Goal: Task Accomplishment & Management: Complete application form

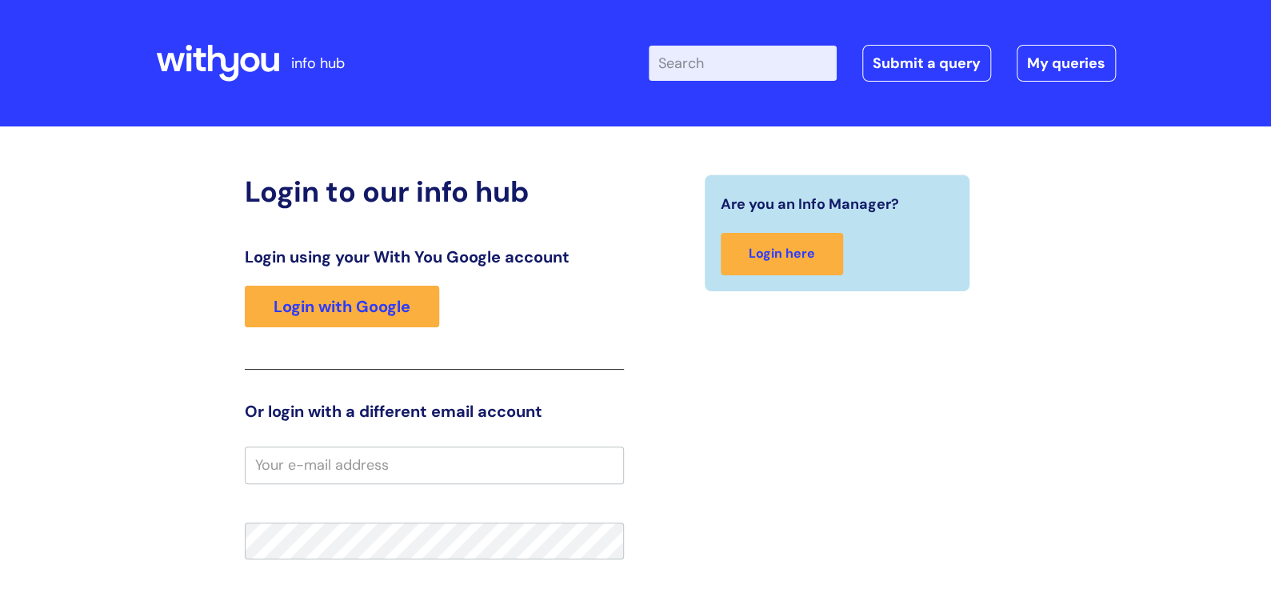
click at [266, 354] on div "Login using your With You Google account Login with Google" at bounding box center [434, 308] width 379 height 122
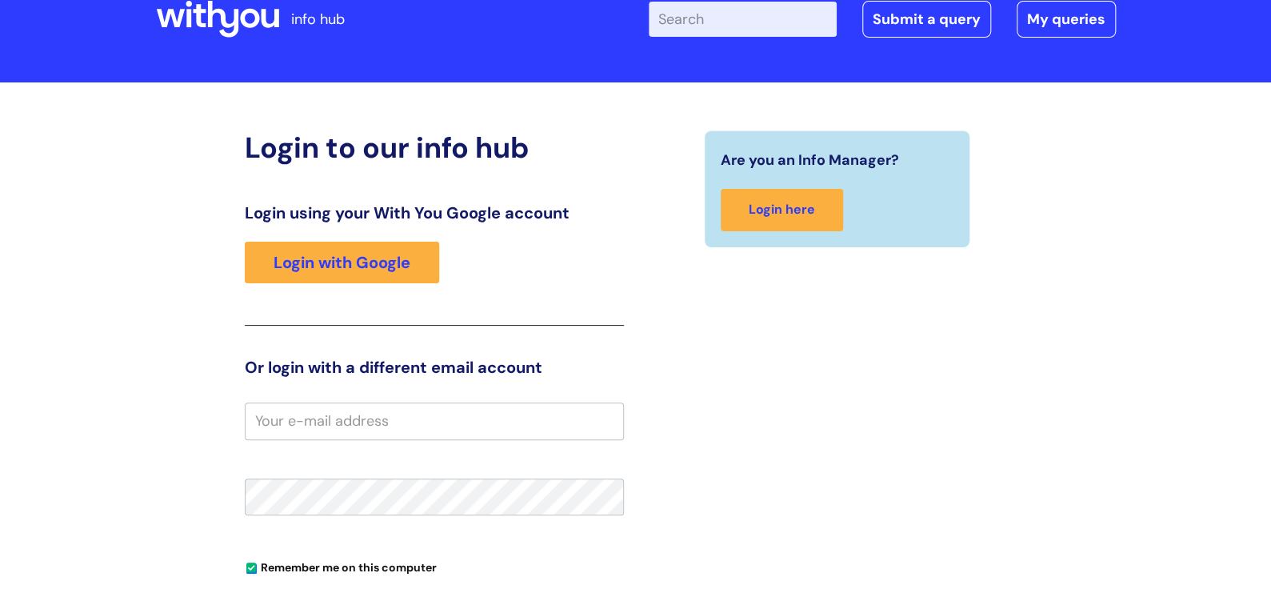
scroll to position [80, 0]
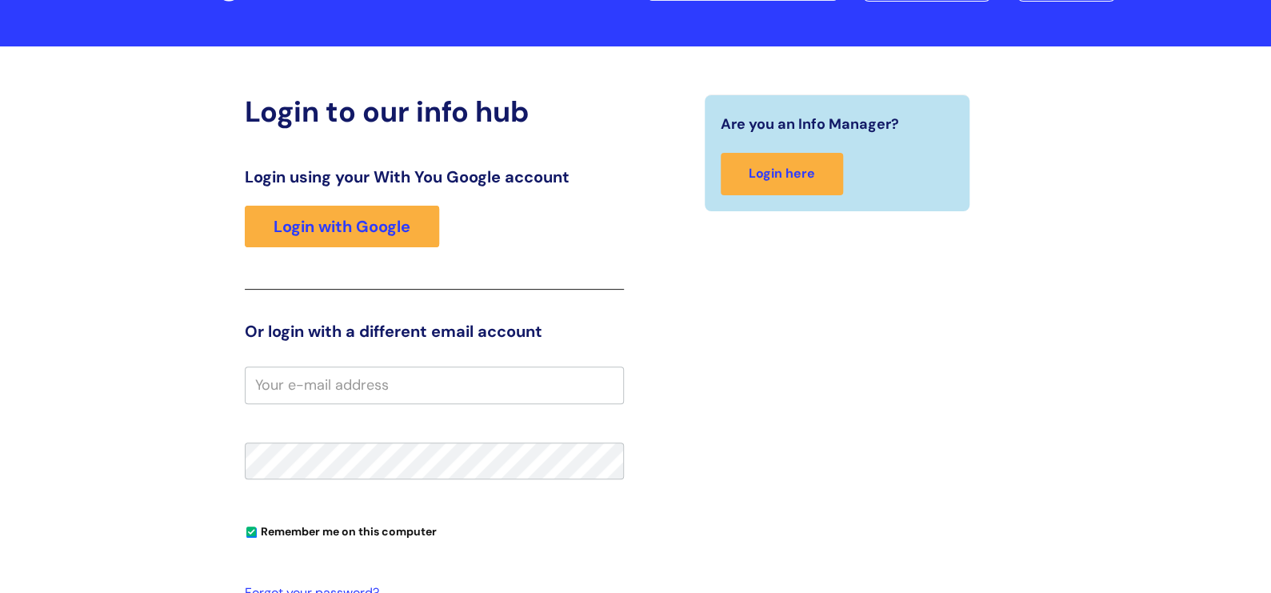
click at [269, 384] on input "email" at bounding box center [434, 384] width 379 height 37
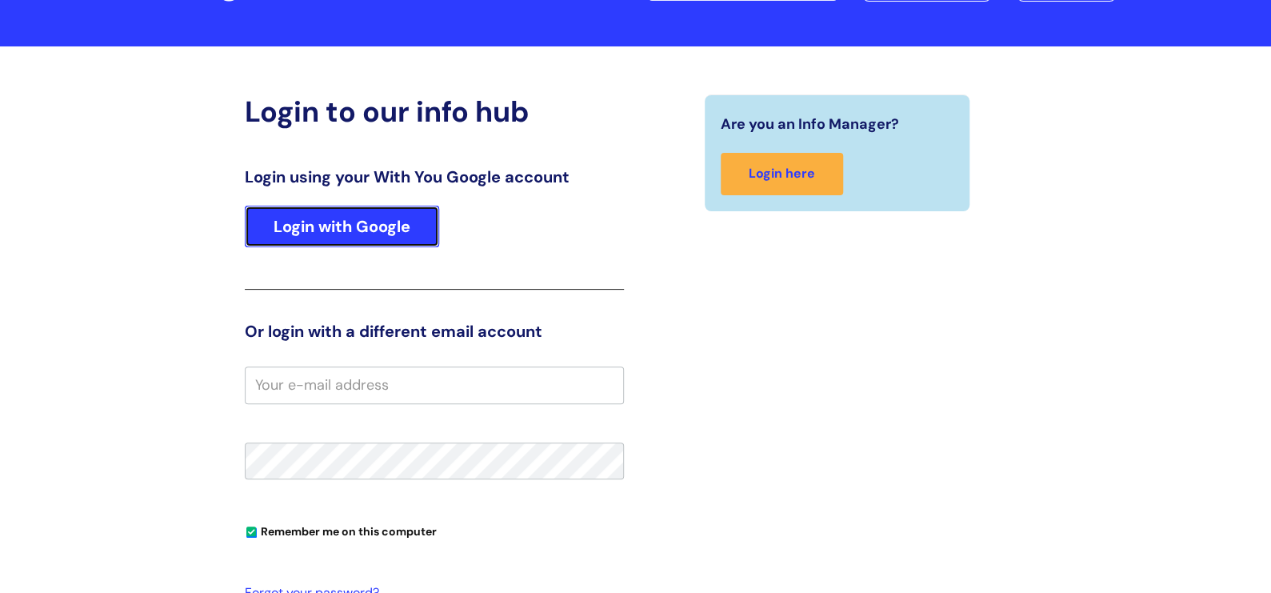
click at [316, 226] on link "Login with Google" at bounding box center [342, 227] width 194 height 42
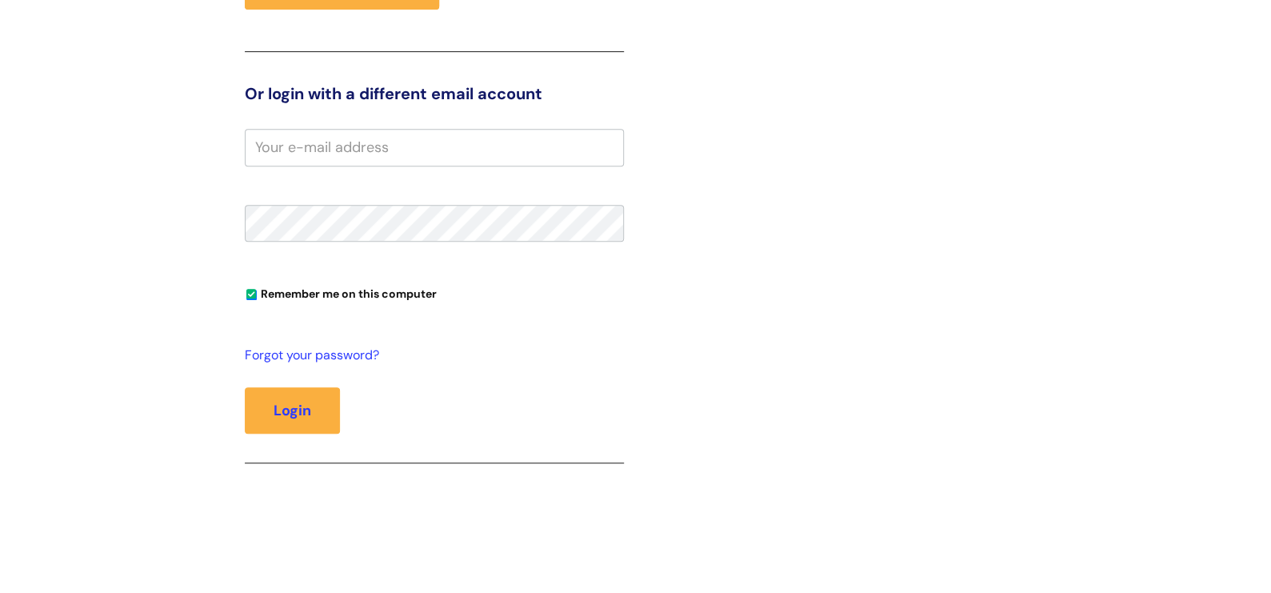
scroll to position [319, 0]
click at [278, 142] on input "email" at bounding box center [434, 145] width 379 height 37
type input "[PERSON_NAME][EMAIL_ADDRESS][DOMAIN_NAME]"
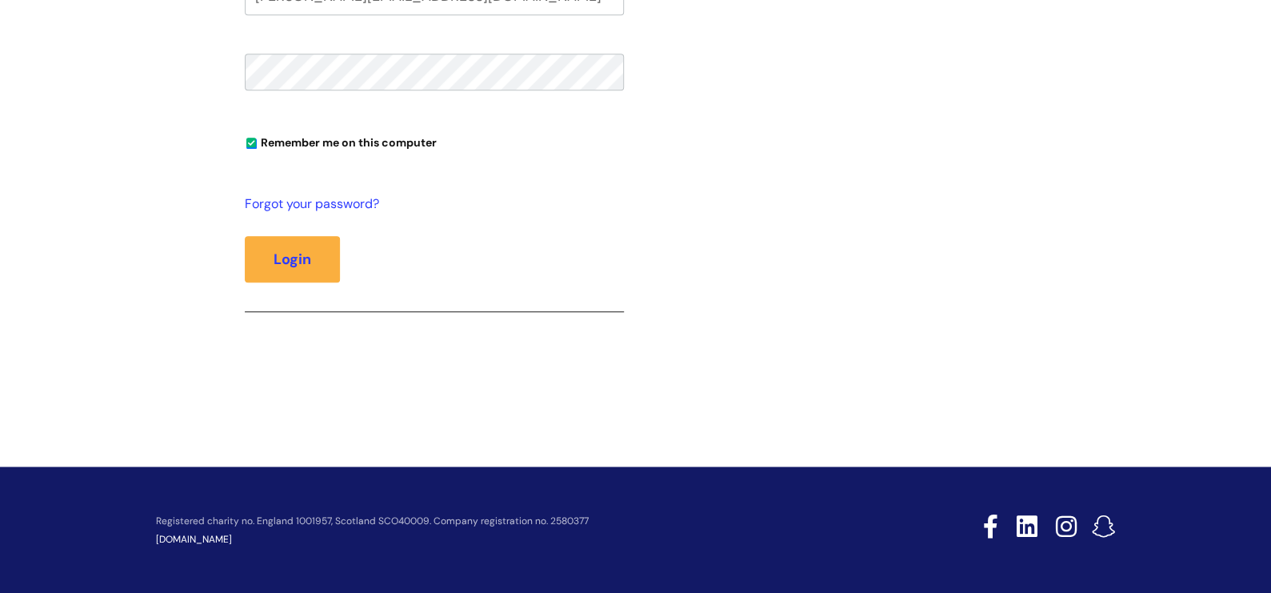
scroll to position [469, 0]
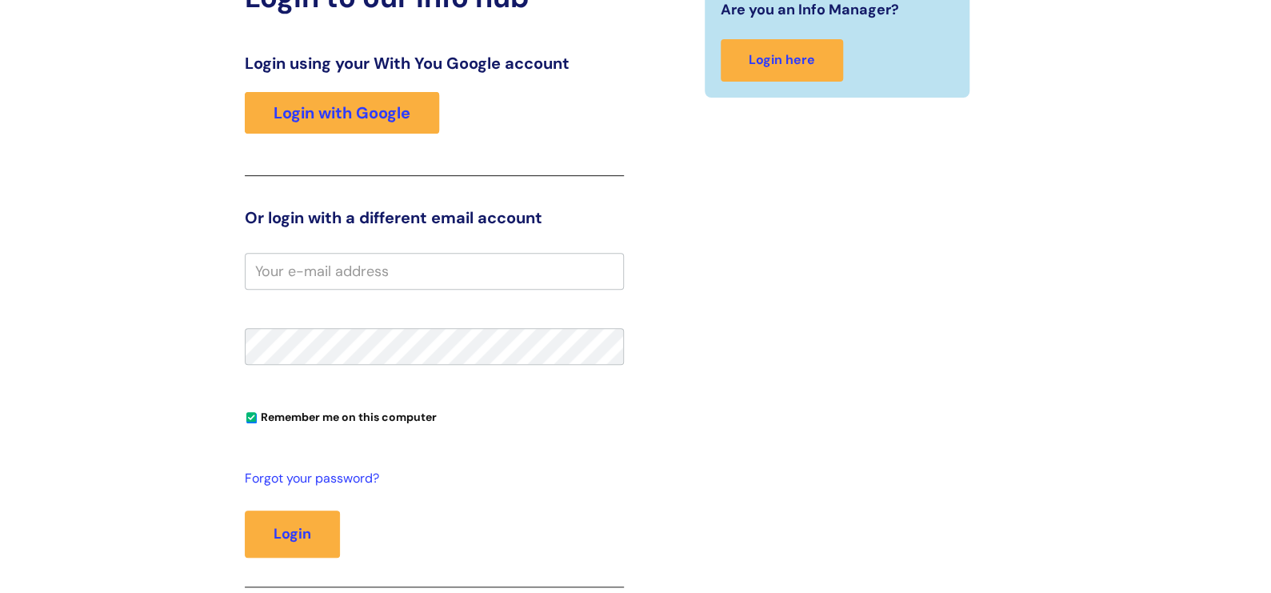
scroll to position [319, 0]
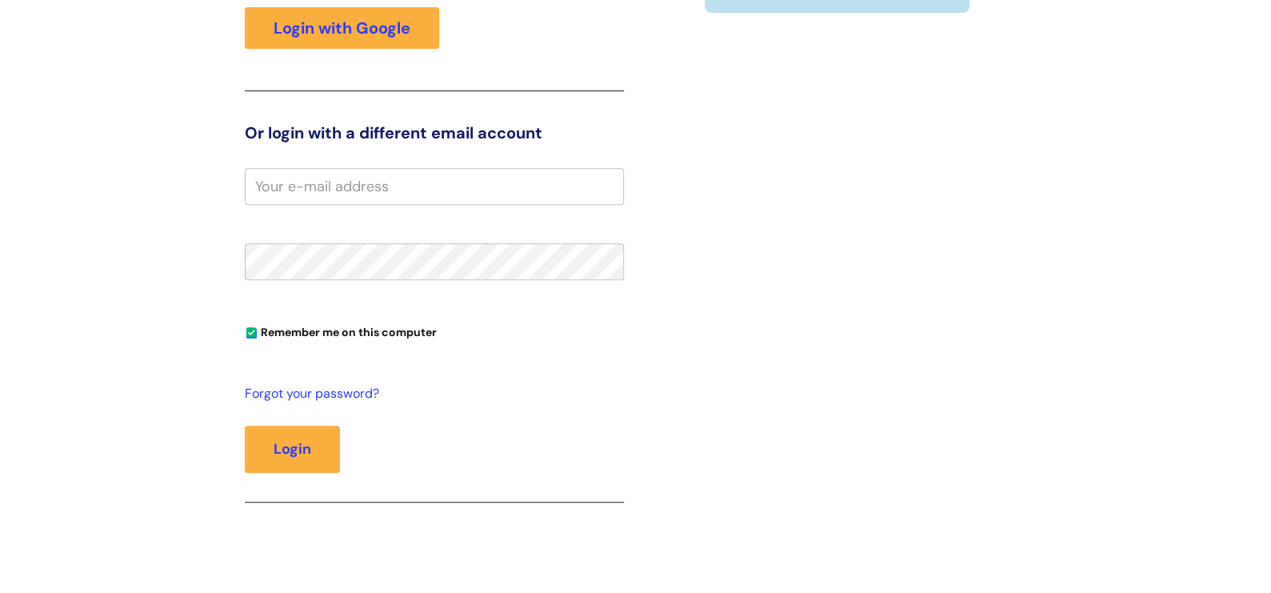
click at [271, 182] on input "email" at bounding box center [434, 186] width 379 height 37
type input "lancswi"
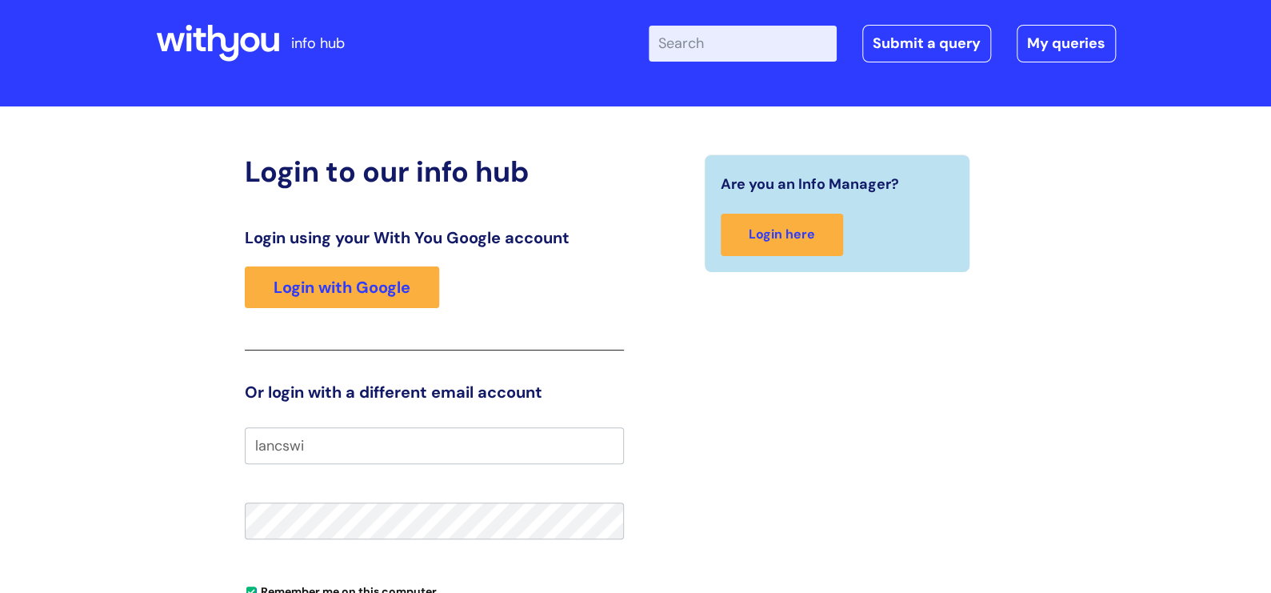
scroll to position [160, 0]
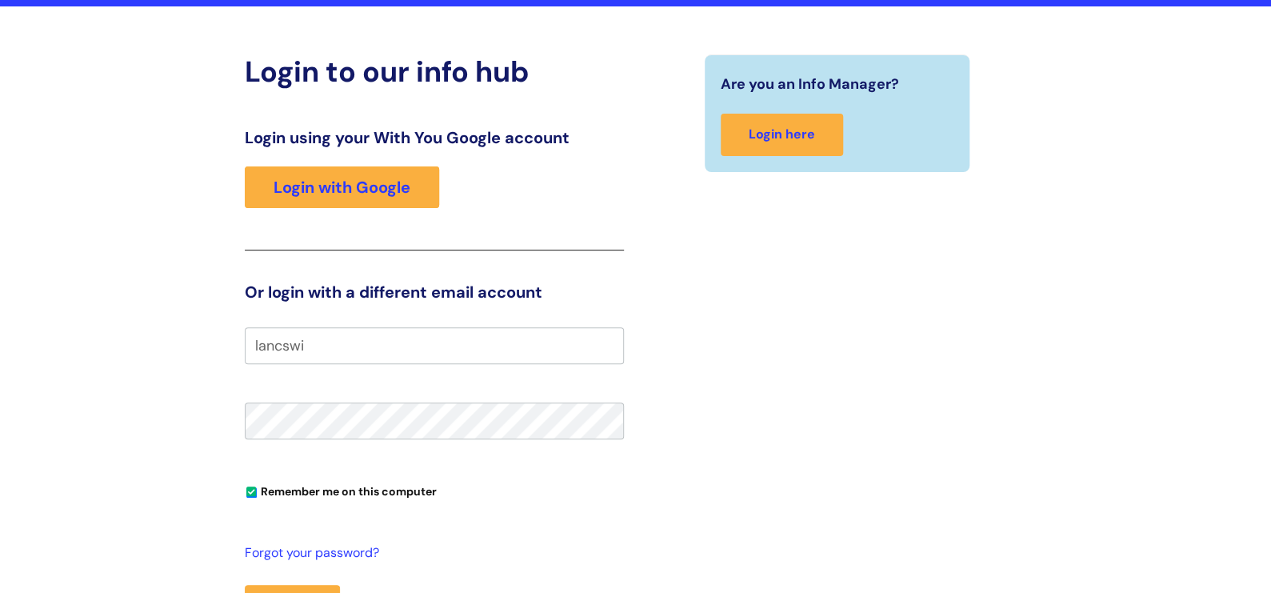
drag, startPoint x: 309, startPoint y: 341, endPoint x: 155, endPoint y: 349, distance: 153.7
click at [156, 349] on div "Login to our info hub Login using your With You Google account Login with Googl…" at bounding box center [636, 376] width 960 height 645
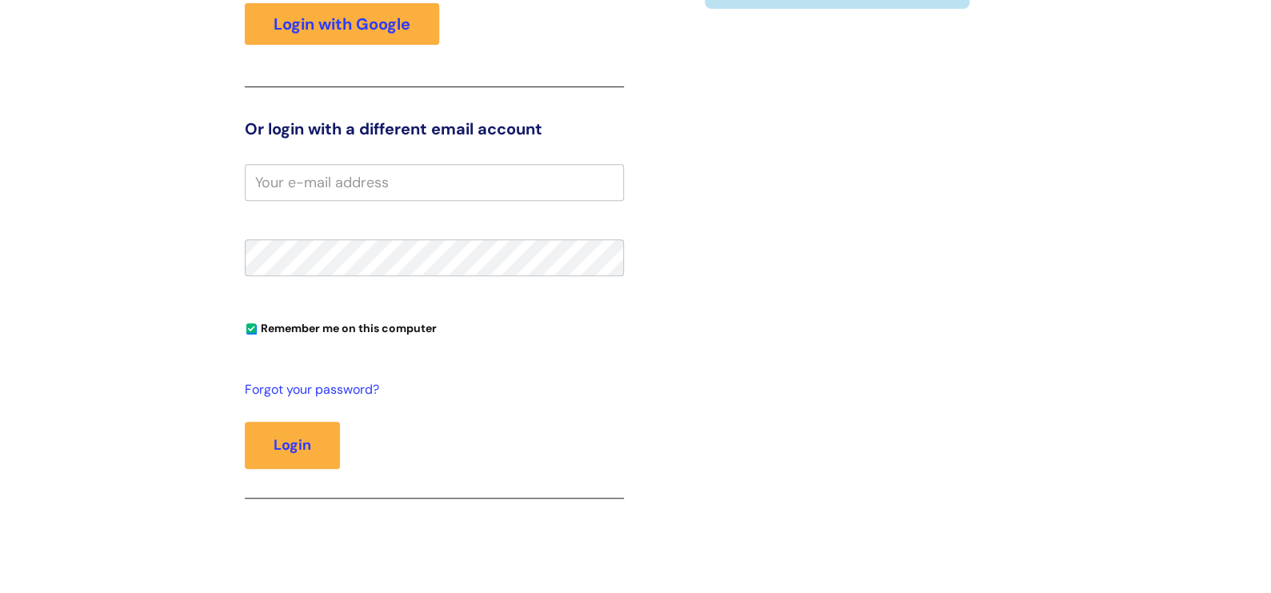
scroll to position [319, 0]
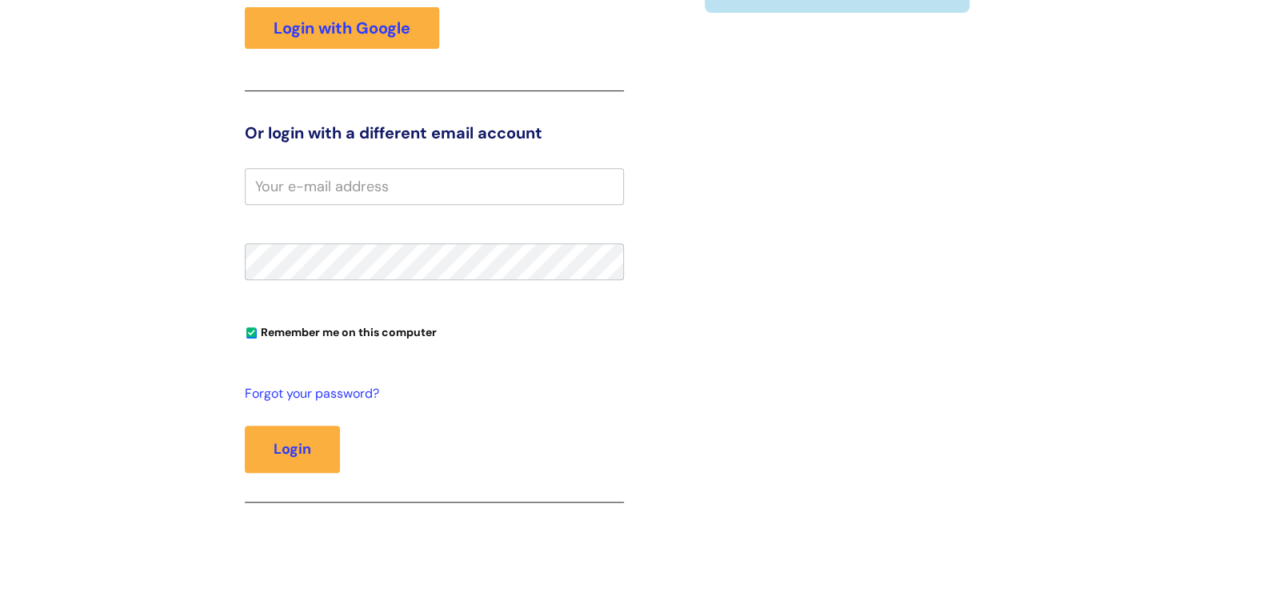
click at [260, 186] on input "email" at bounding box center [434, 186] width 379 height 37
type input "[PERSON_NAME][EMAIL_ADDRESS][DOMAIN_NAME]"
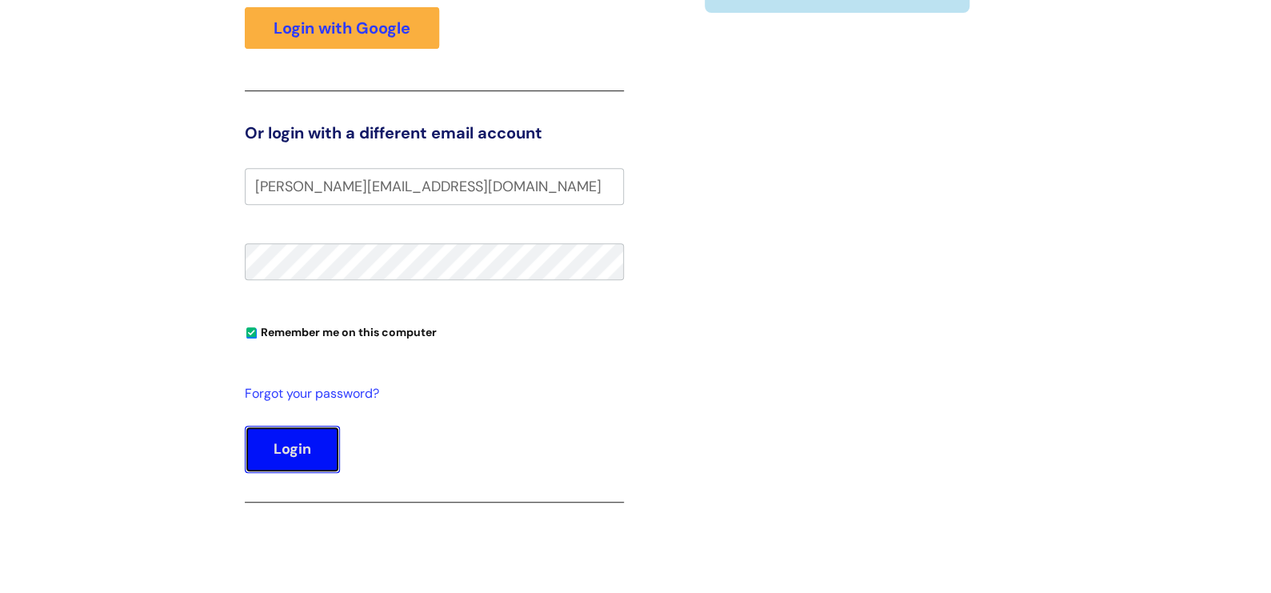
click at [258, 437] on button "Login" at bounding box center [292, 448] width 95 height 46
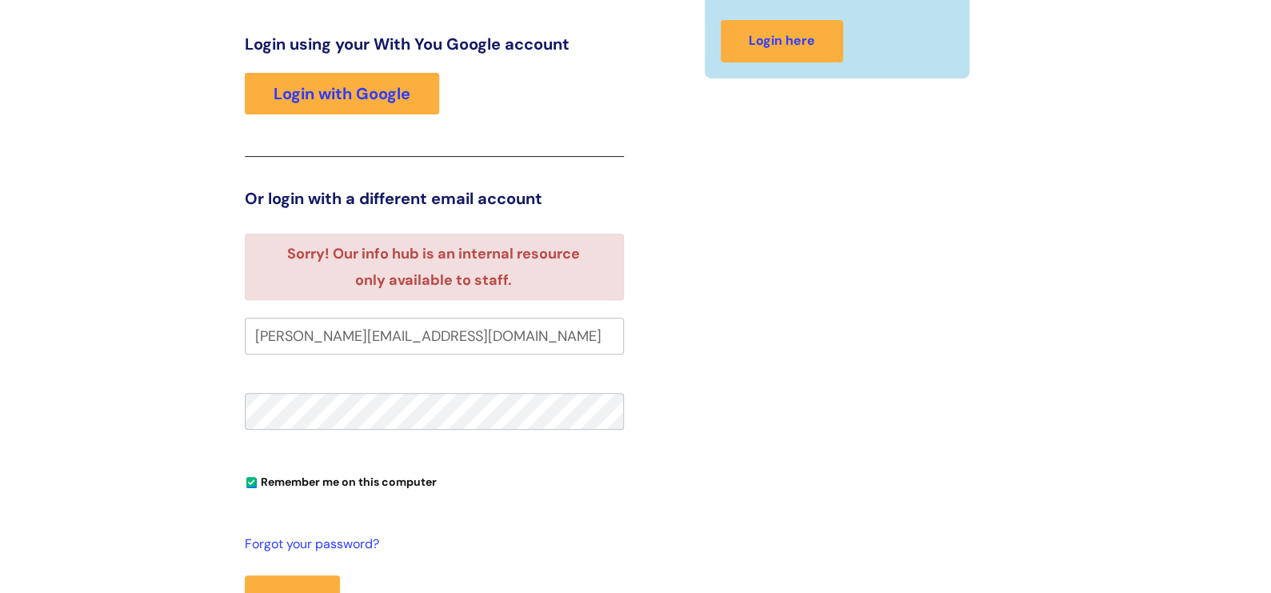
scroll to position [319, 0]
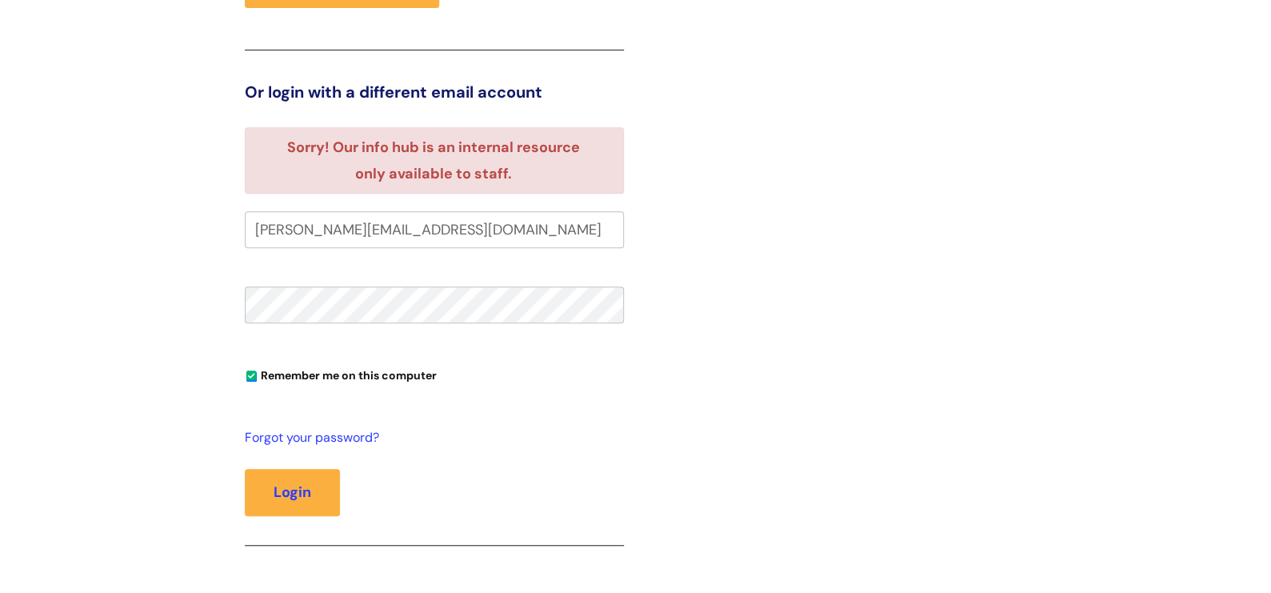
drag, startPoint x: 379, startPoint y: 226, endPoint x: 127, endPoint y: 242, distance: 252.4
click at [133, 242] on div "Login to our info hub Login using your With You Google account Login with Googl…" at bounding box center [635, 229] width 1271 height 844
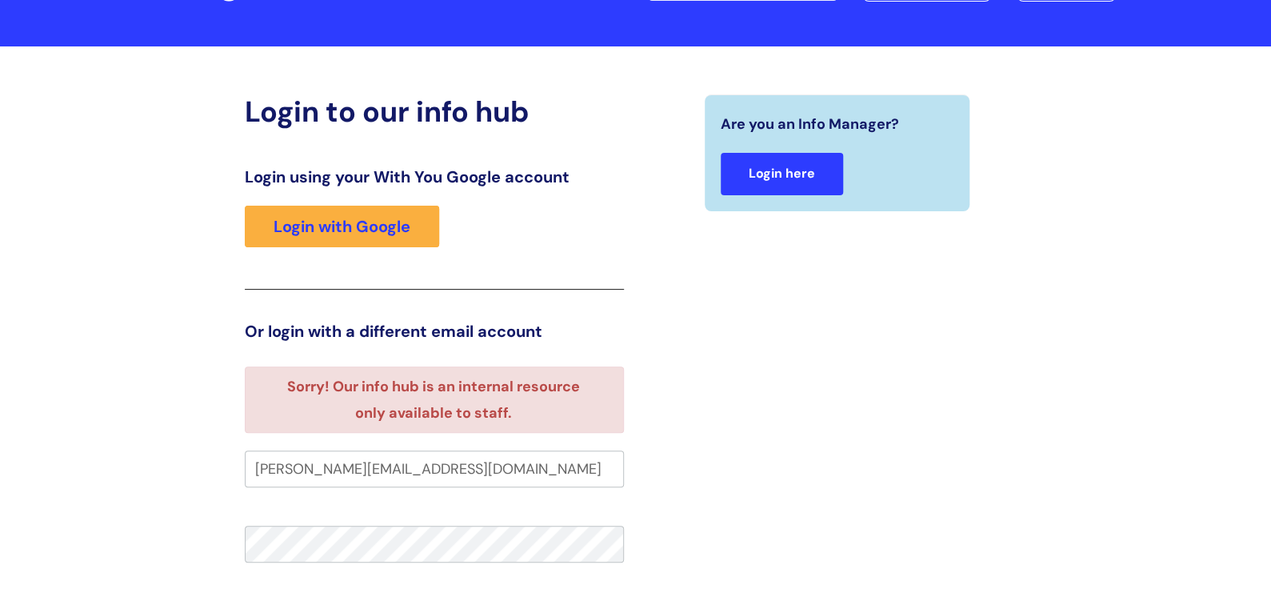
click at [769, 174] on link "Login here" at bounding box center [782, 174] width 122 height 42
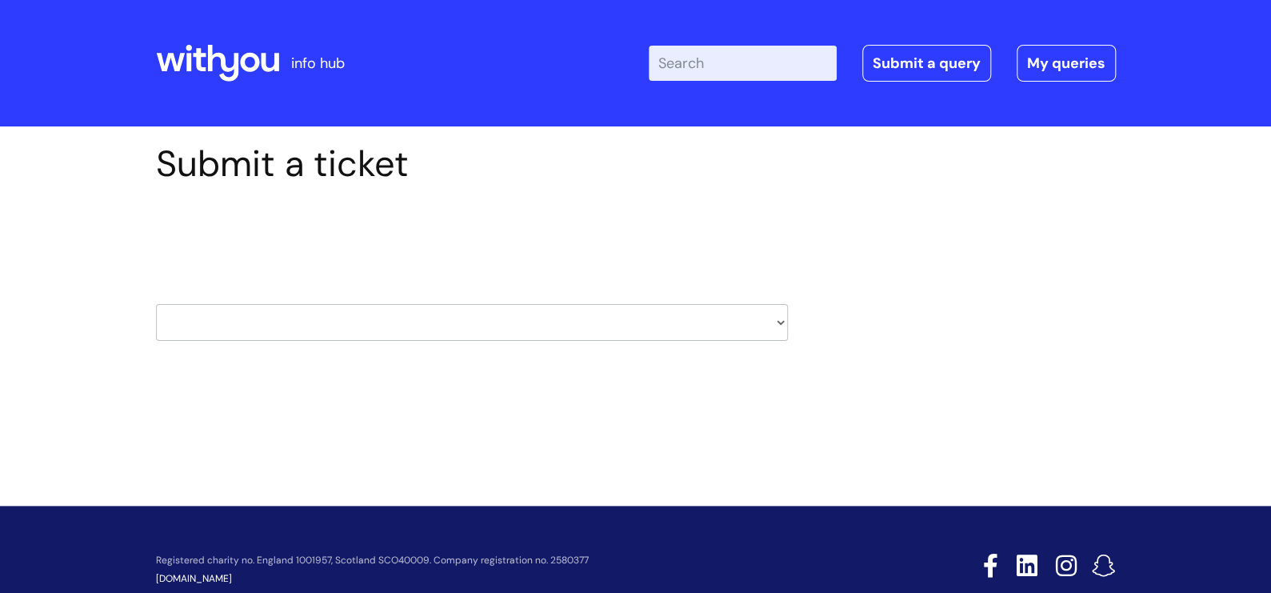
click at [780, 319] on select "HR / People IT and Support Clinical Drug Alerts Finance Accounts Data Support T…" at bounding box center [472, 322] width 632 height 37
select select "learning_and_development"
click at [156, 304] on select "HR / People IT and Support Clinical Drug Alerts Finance Accounts Data Support T…" at bounding box center [472, 322] width 632 height 37
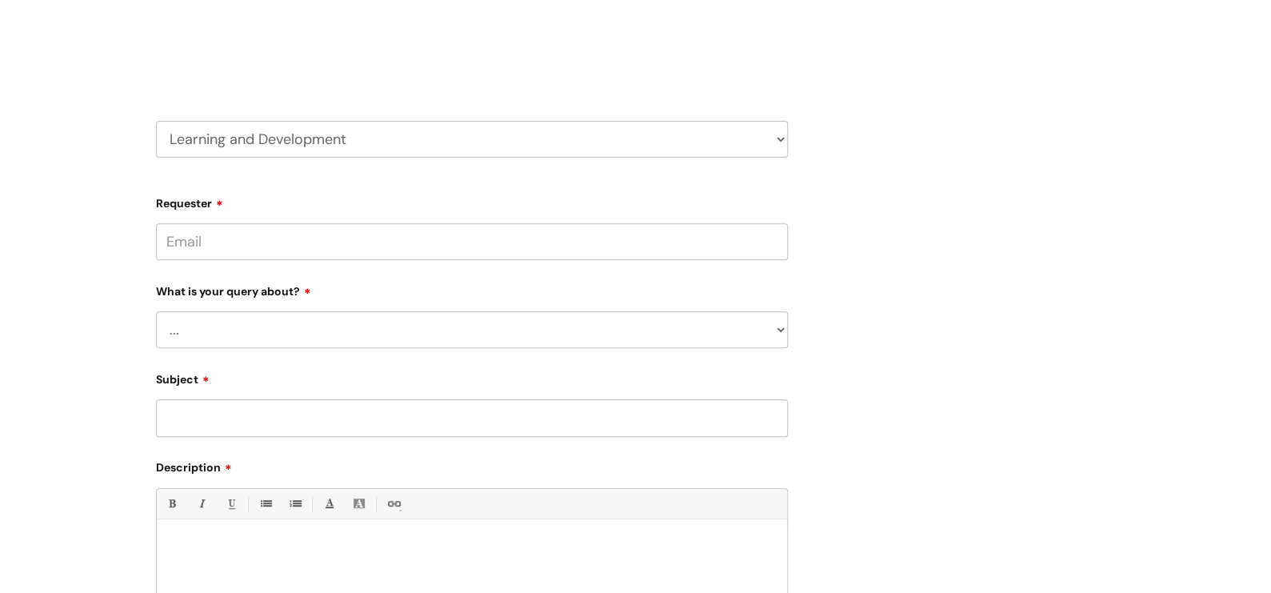
scroll to position [160, 0]
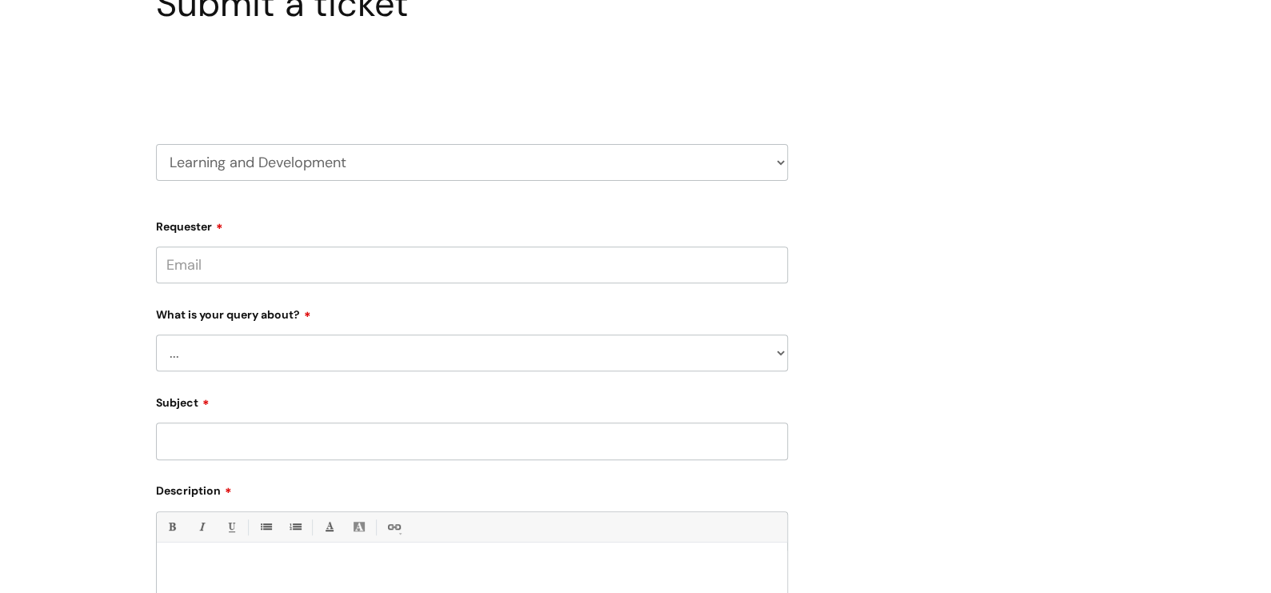
click at [214, 262] on input "Requester" at bounding box center [472, 264] width 632 height 37
type input "[PERSON_NAME][EMAIL_ADDRESS][DOMAIN_NAME]"
click at [781, 349] on select "... Question about a training course or session booking Ask about apprenticeshi…" at bounding box center [472, 352] width 632 height 37
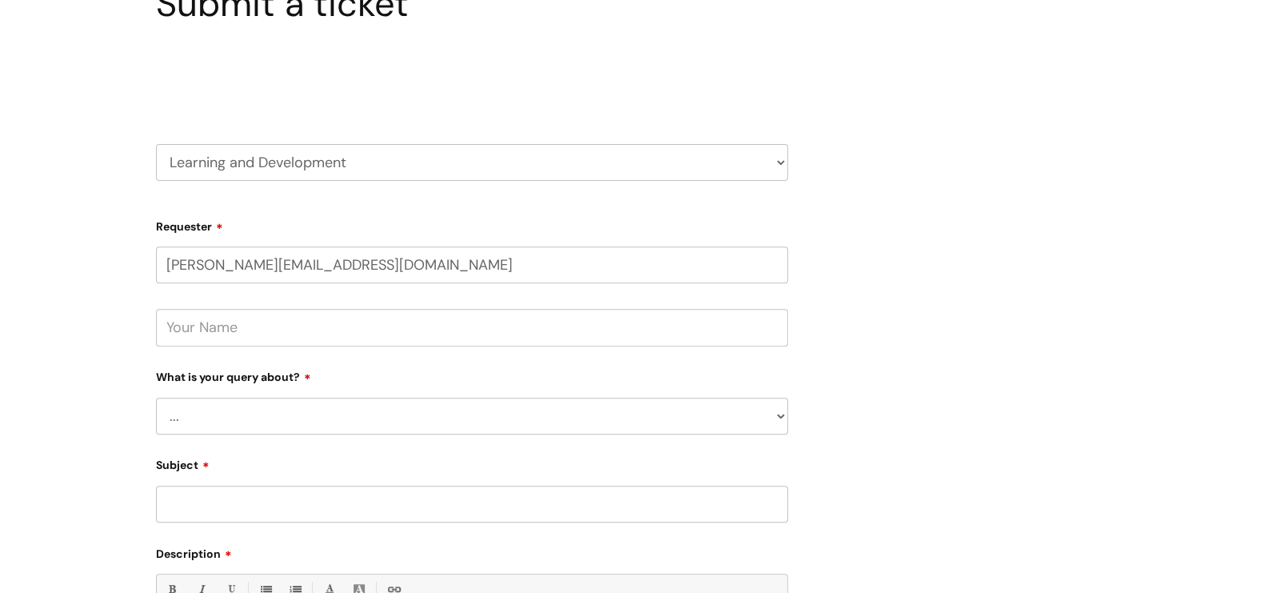
select select "Can’t log in or access learning"
click at [156, 397] on select "... Question about a training course or session booking Ask about apprenticeshi…" at bounding box center [472, 415] width 632 height 37
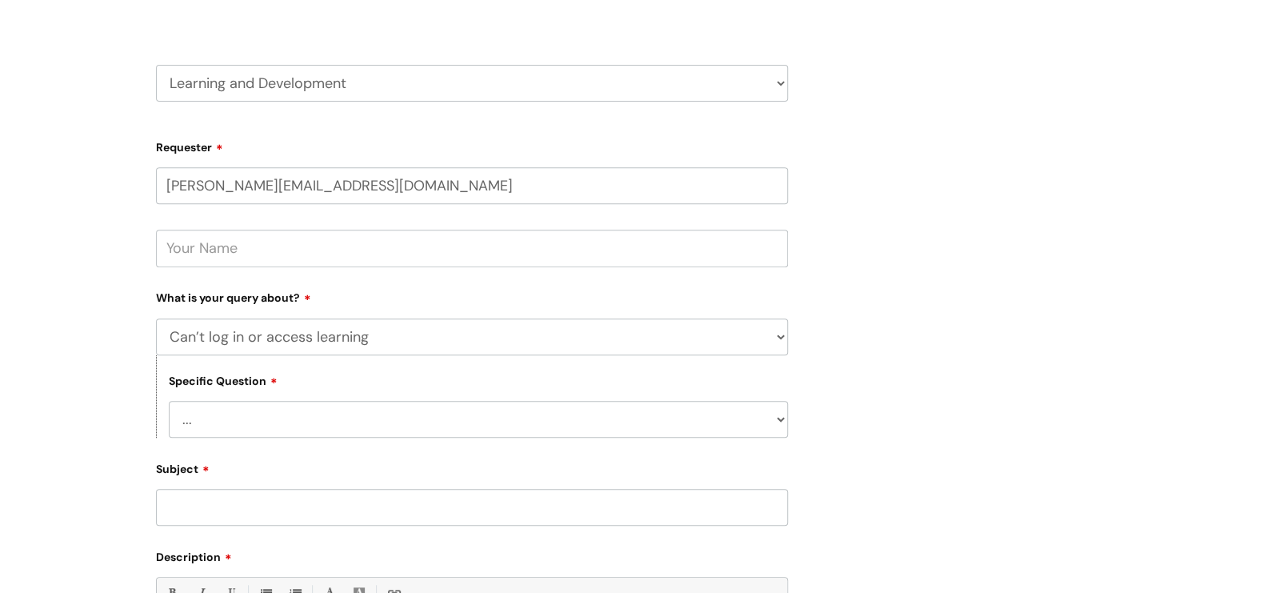
scroll to position [400, 0]
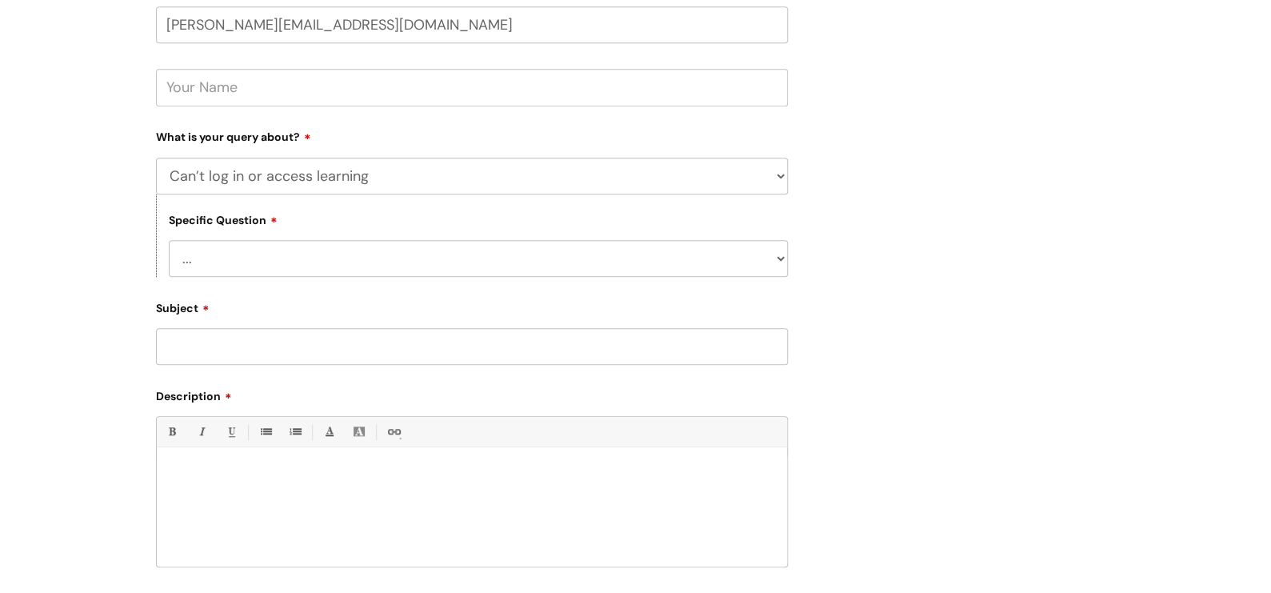
click at [776, 257] on select "... Issue accessing WithYou Learning Issue accessing an internal course Issue a…" at bounding box center [478, 258] width 619 height 37
select select "Issue accessing an internal course"
click at [169, 240] on select "... Issue accessing WithYou Learning Issue accessing an internal course Issue a…" at bounding box center [478, 258] width 619 height 37
click at [180, 344] on input "Subject" at bounding box center [472, 346] width 632 height 37
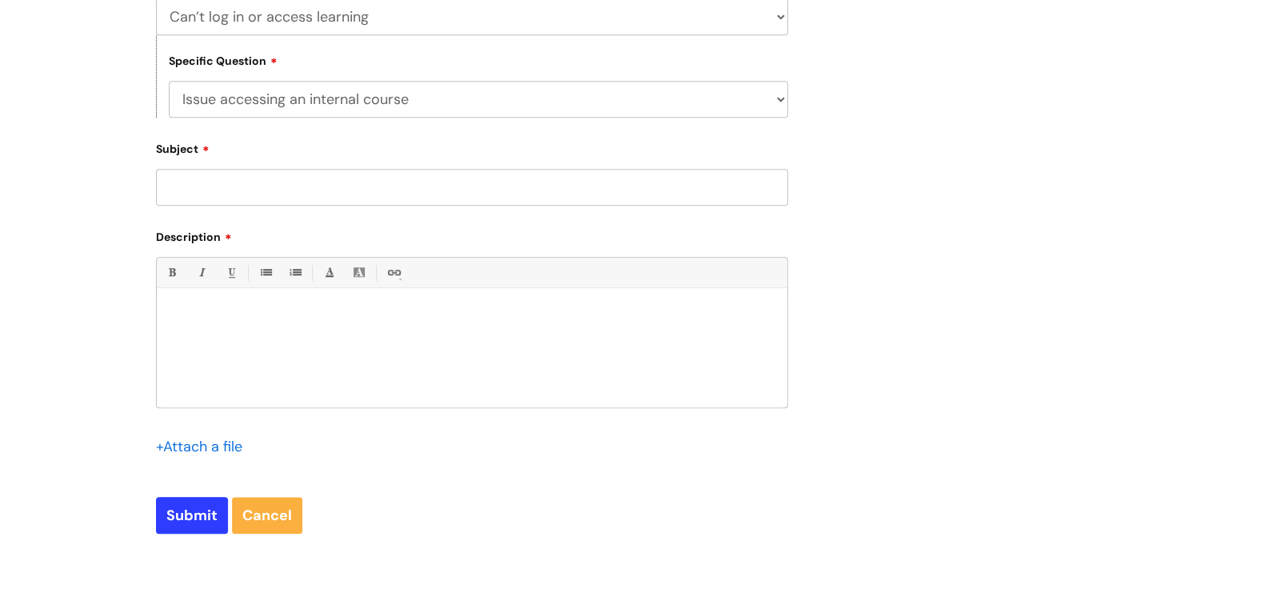
scroll to position [560, 0]
type input "Refresher learning"
click at [178, 296] on div at bounding box center [472, 351] width 630 height 110
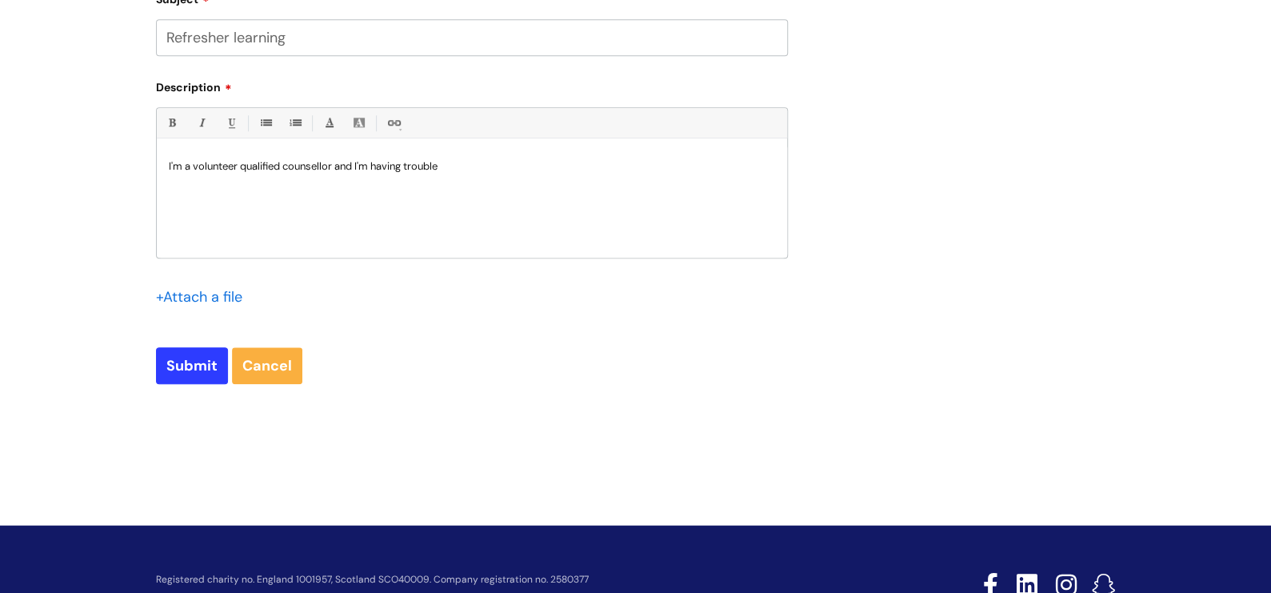
scroll to position [719, 0]
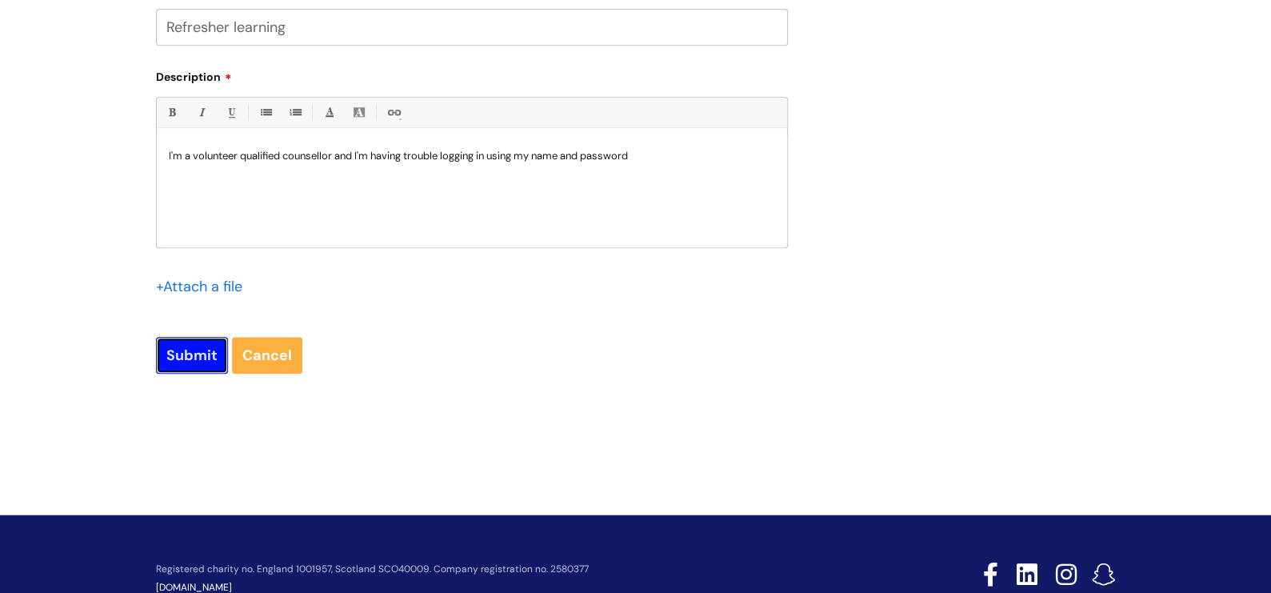
click at [188, 358] on input "Submit" at bounding box center [192, 355] width 72 height 37
type input "Please Wait..."
